Goal: Task Accomplishment & Management: Complete application form

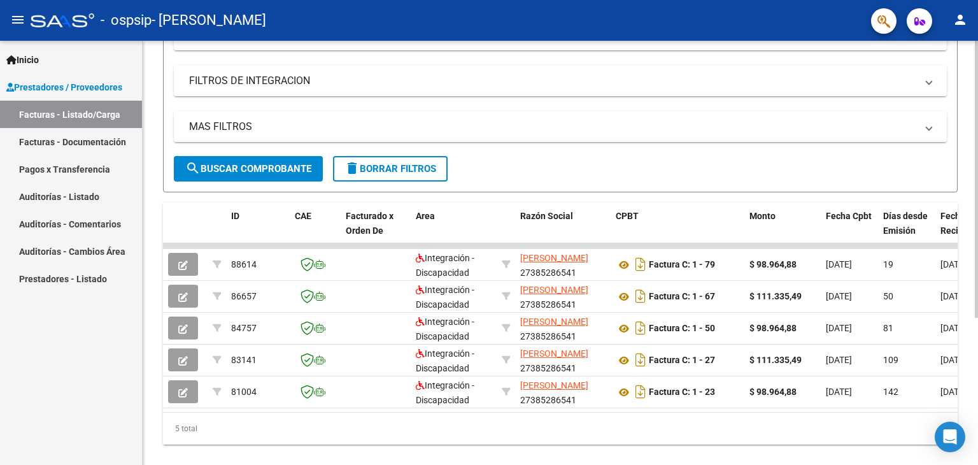
scroll to position [201, 0]
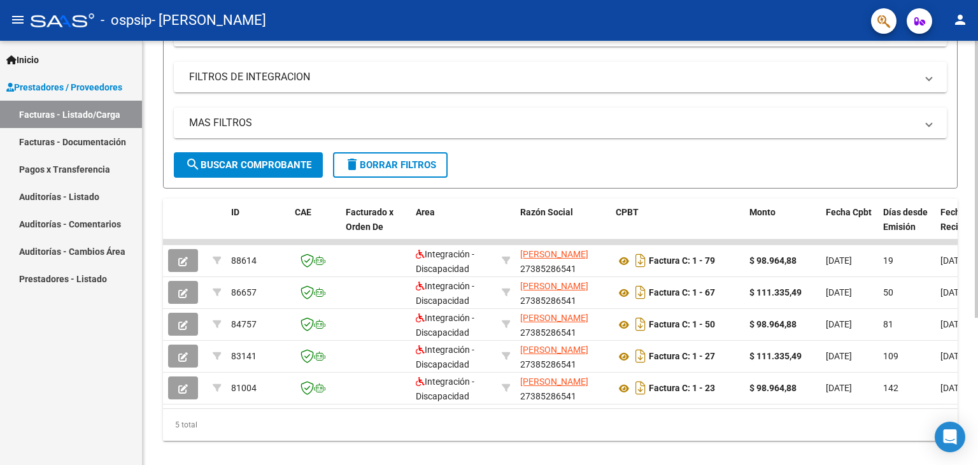
click at [978, 220] on div at bounding box center [976, 315] width 3 height 277
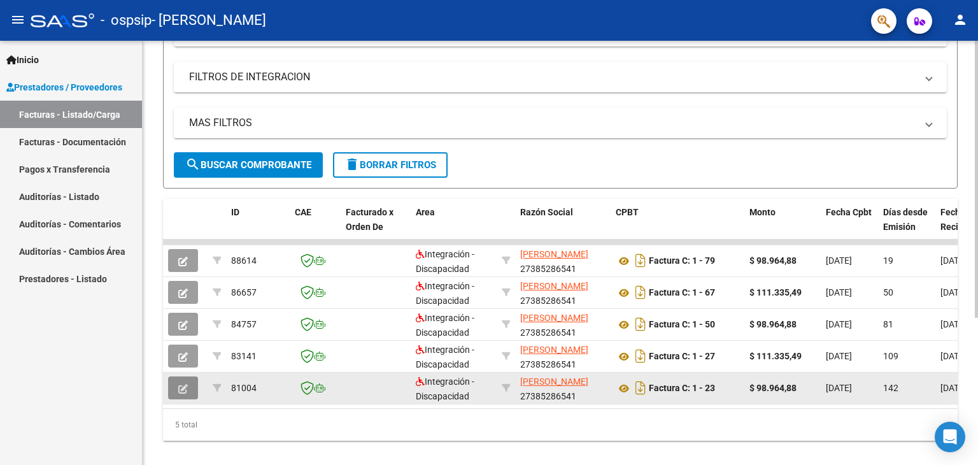
click at [174, 384] on button "button" at bounding box center [183, 387] width 30 height 23
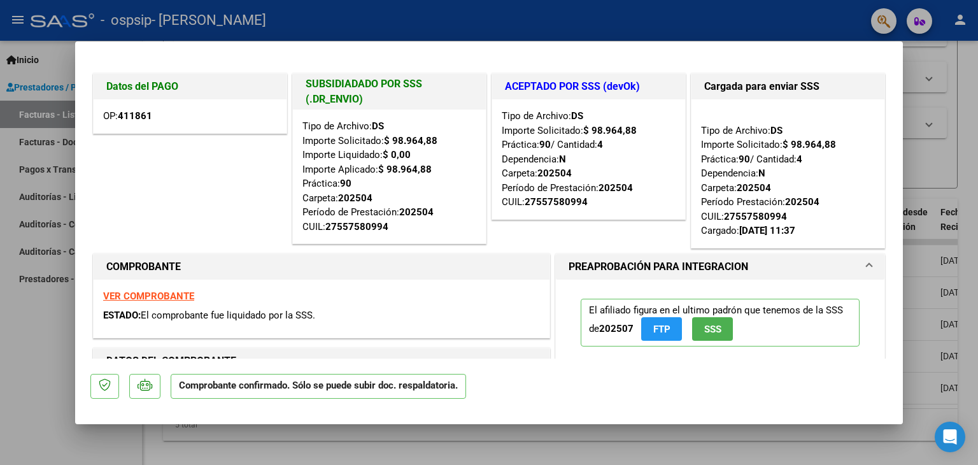
click at [19, 328] on div at bounding box center [489, 232] width 978 height 465
type input "$ 0,00"
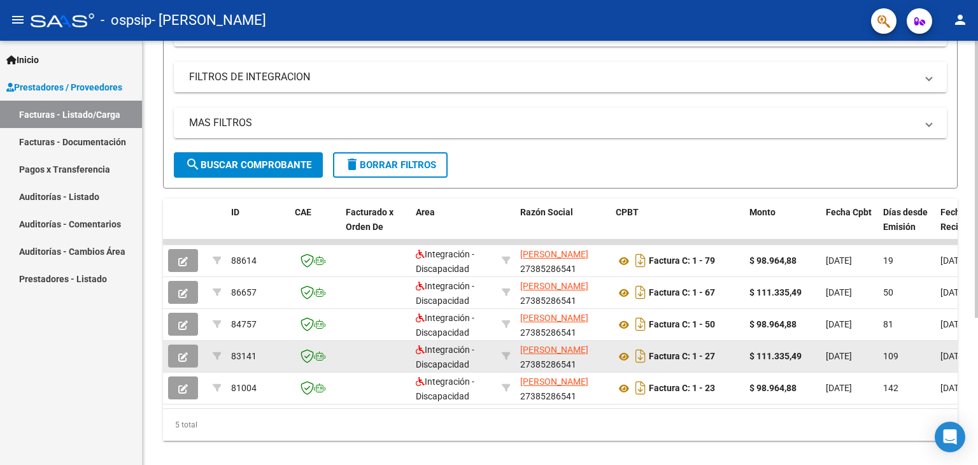
click at [181, 360] on icon "button" at bounding box center [183, 357] width 10 height 10
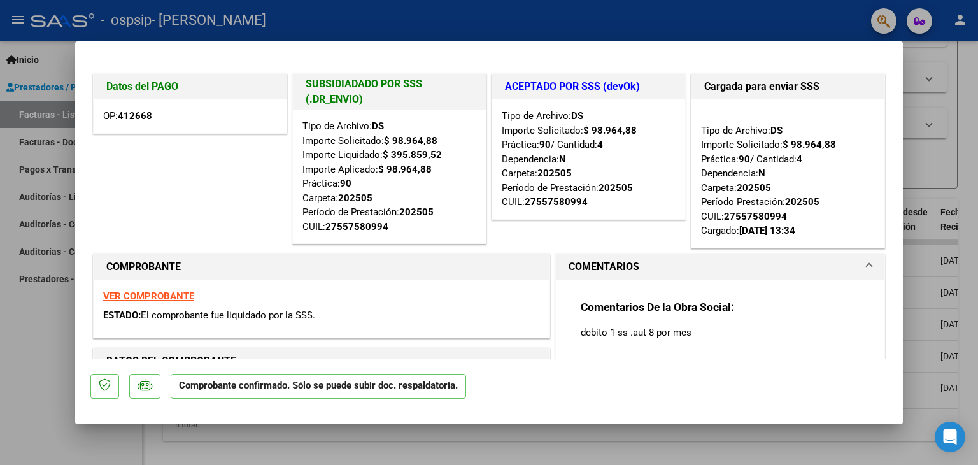
click at [15, 318] on div at bounding box center [489, 232] width 978 height 465
type input "$ 0,00"
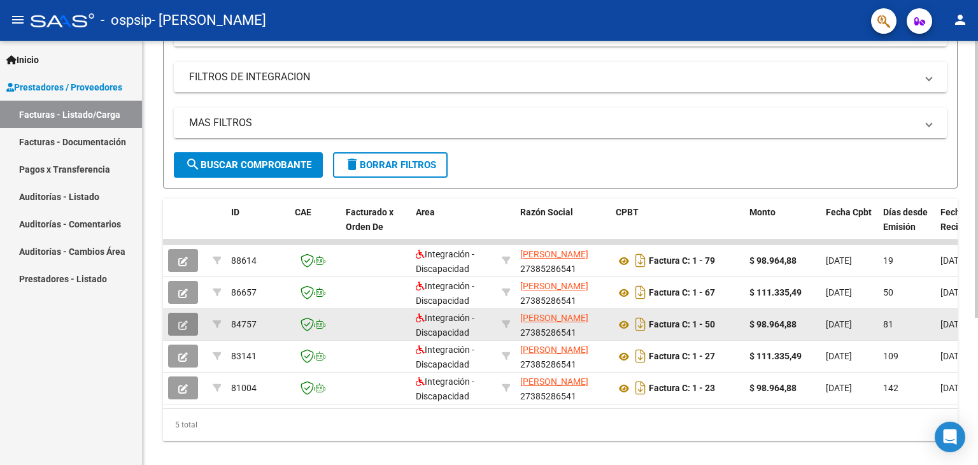
click at [181, 324] on icon "button" at bounding box center [183, 325] width 10 height 10
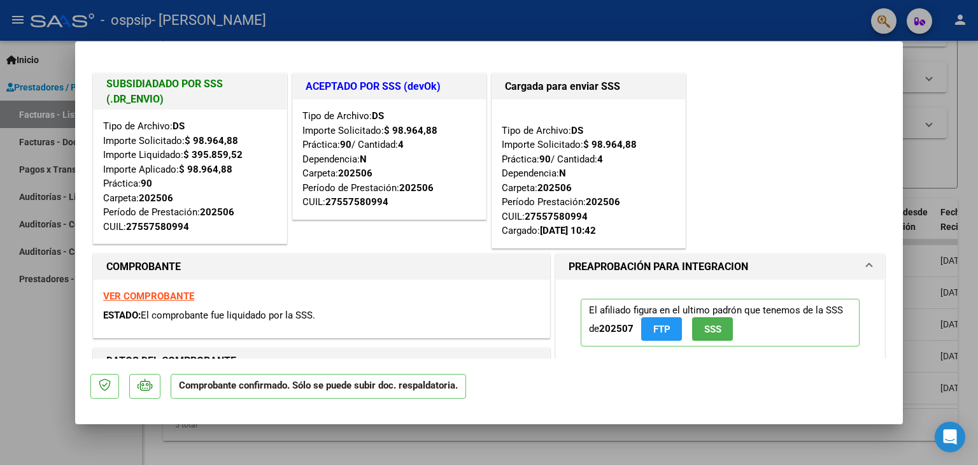
click at [29, 306] on div at bounding box center [489, 232] width 978 height 465
type input "$ 0,00"
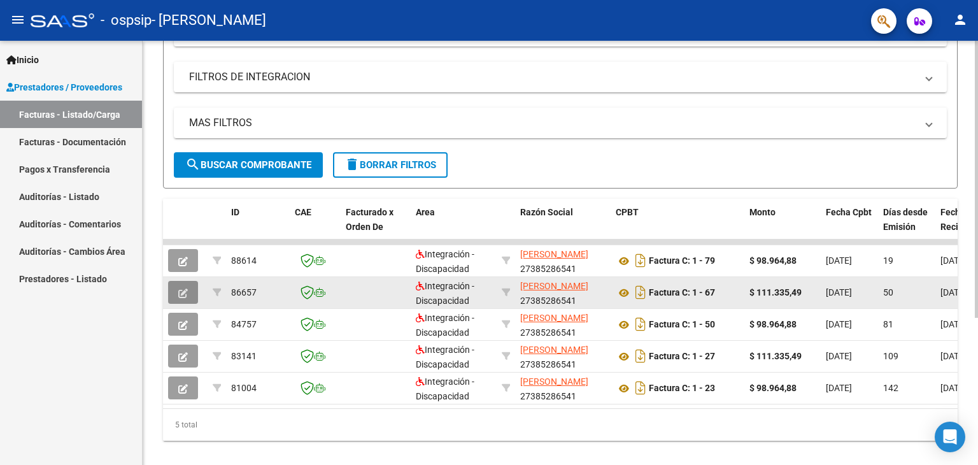
click at [173, 282] on button "button" at bounding box center [183, 292] width 30 height 23
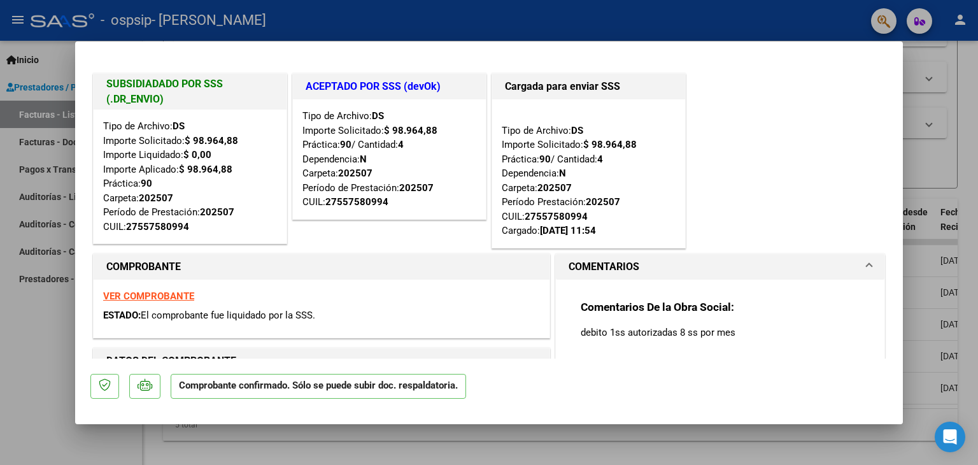
click at [52, 317] on div at bounding box center [489, 232] width 978 height 465
type input "$ 0,00"
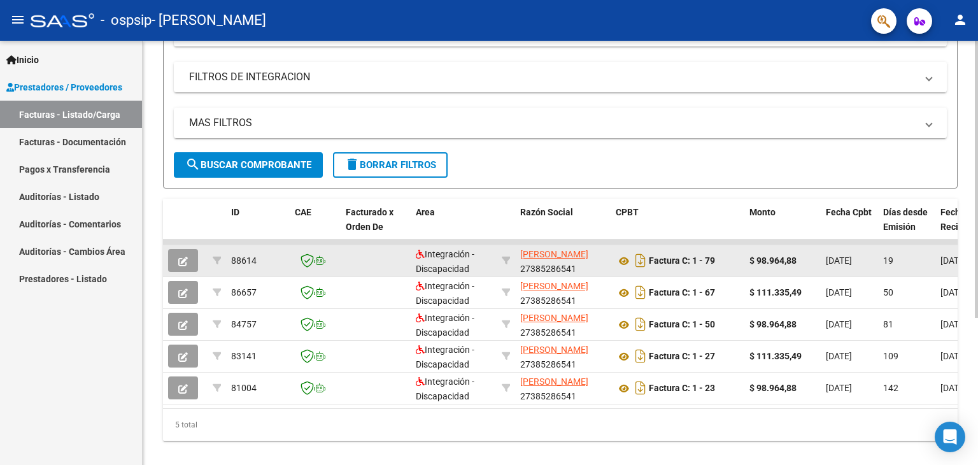
drag, startPoint x: 201, startPoint y: 256, endPoint x: 177, endPoint y: 261, distance: 24.0
click at [177, 261] on div at bounding box center [185, 260] width 34 height 23
click at [177, 261] on button "button" at bounding box center [183, 260] width 30 height 23
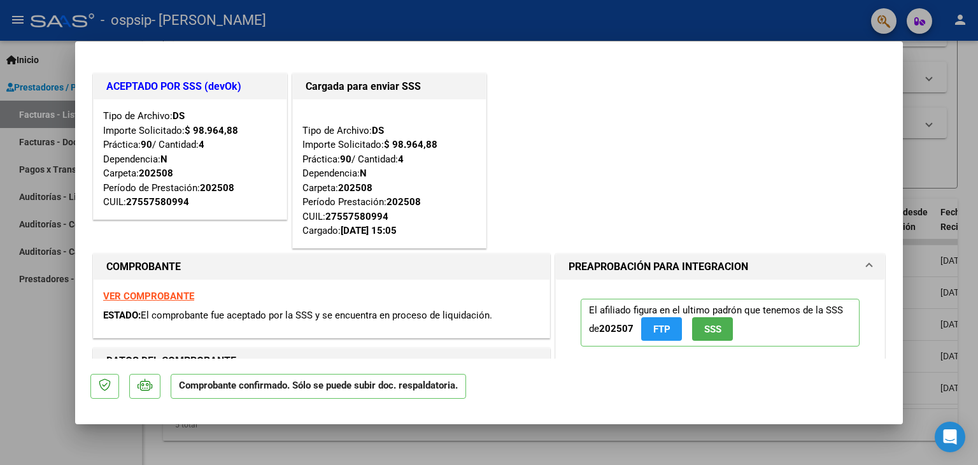
click at [48, 317] on div at bounding box center [489, 232] width 978 height 465
type input "$ 0,00"
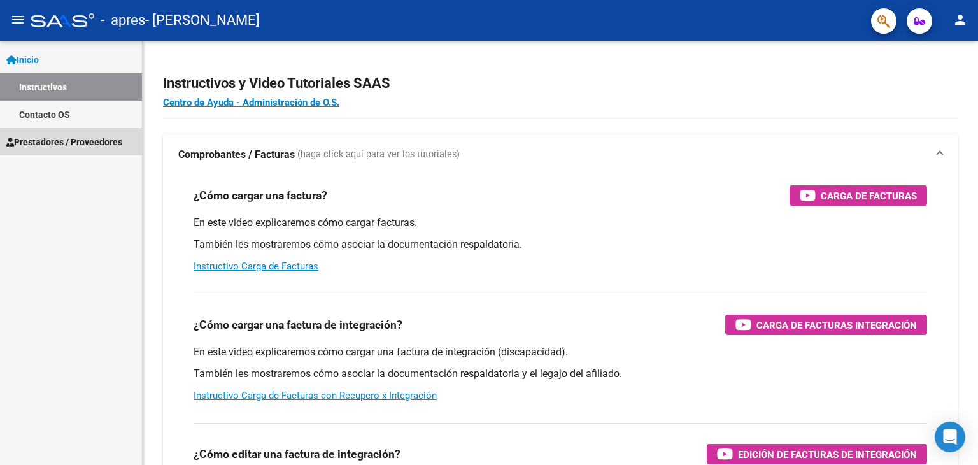
click at [83, 138] on span "Prestadores / Proveedores" at bounding box center [64, 142] width 116 height 14
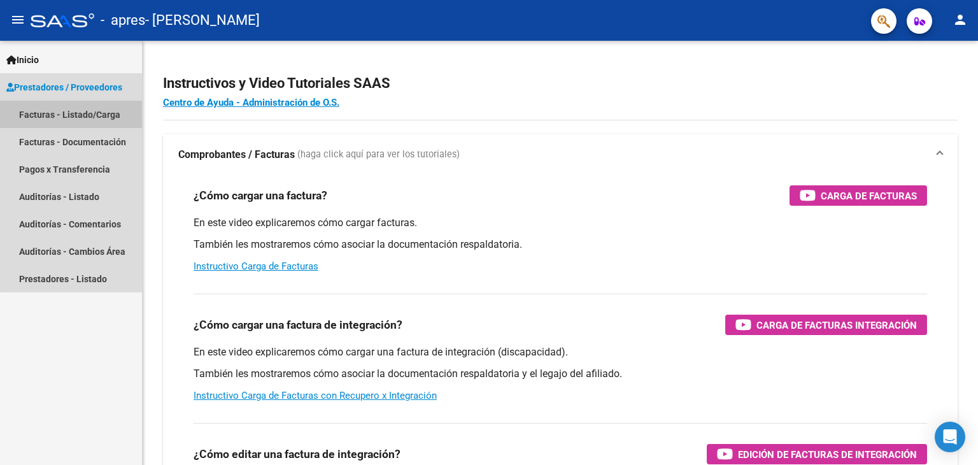
click at [82, 118] on link "Facturas - Listado/Carga" at bounding box center [71, 114] width 142 height 27
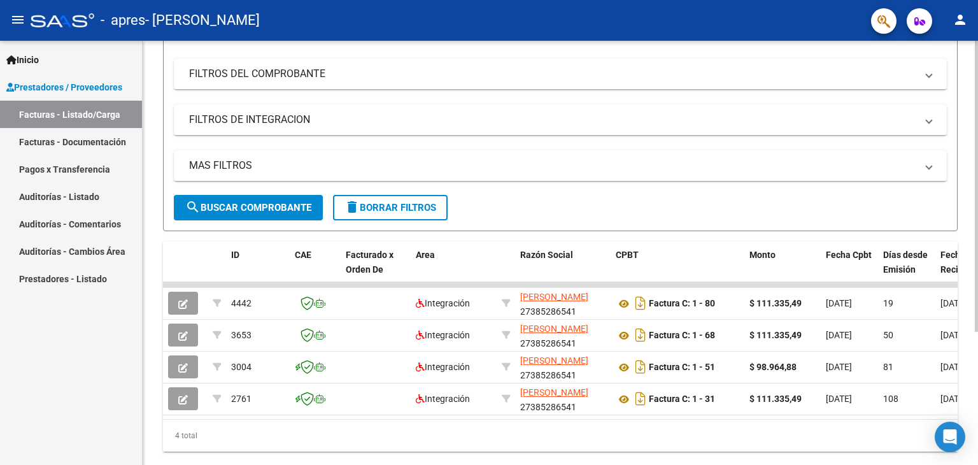
click at [976, 338] on div at bounding box center [976, 299] width 3 height 291
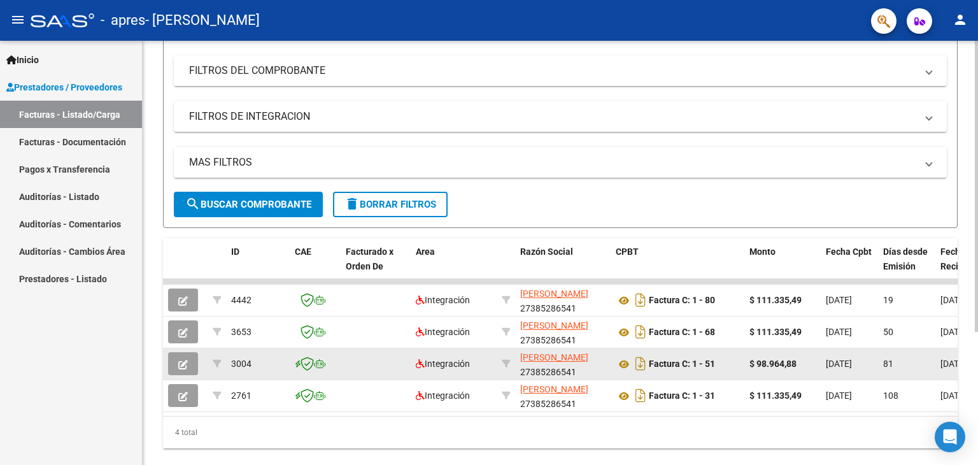
click at [183, 365] on icon "button" at bounding box center [183, 365] width 10 height 10
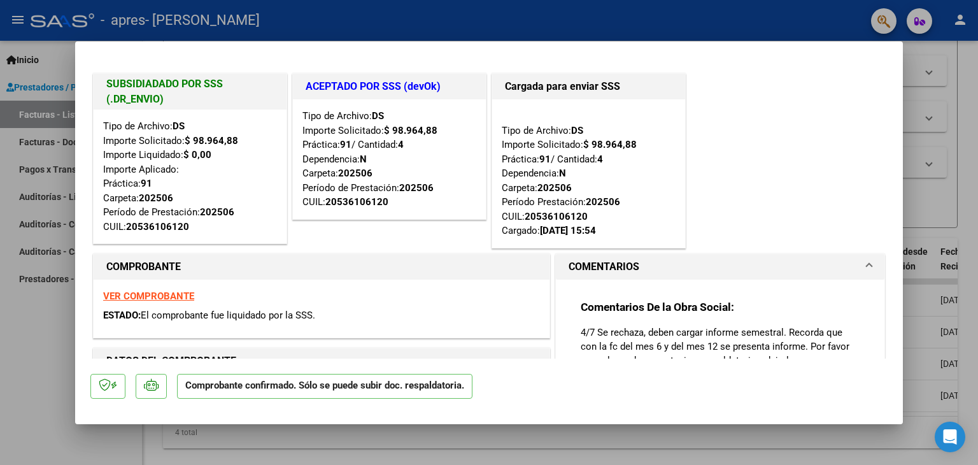
click at [0, 290] on div at bounding box center [489, 232] width 978 height 465
type input "$ 0,00"
